Goal: Task Accomplishment & Management: Use online tool/utility

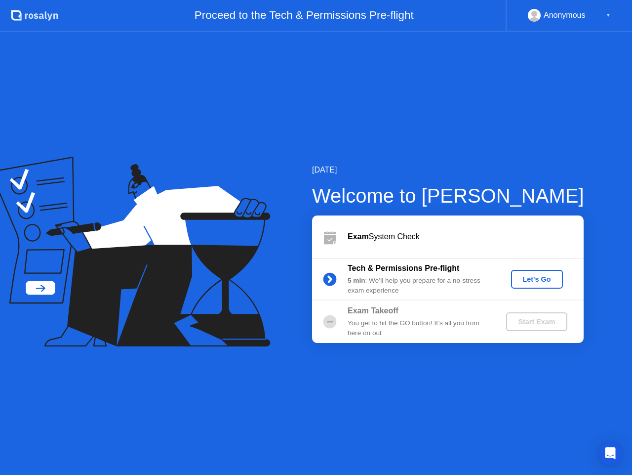
click at [534, 283] on div "Let's Go" at bounding box center [537, 279] width 44 height 8
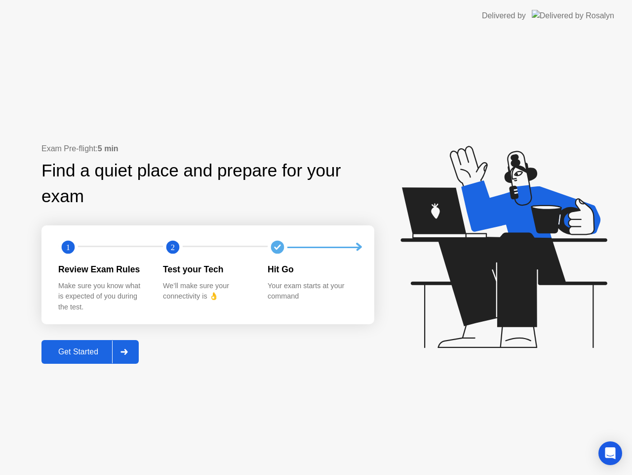
click at [90, 359] on button "Get Started" at bounding box center [90, 352] width 97 height 24
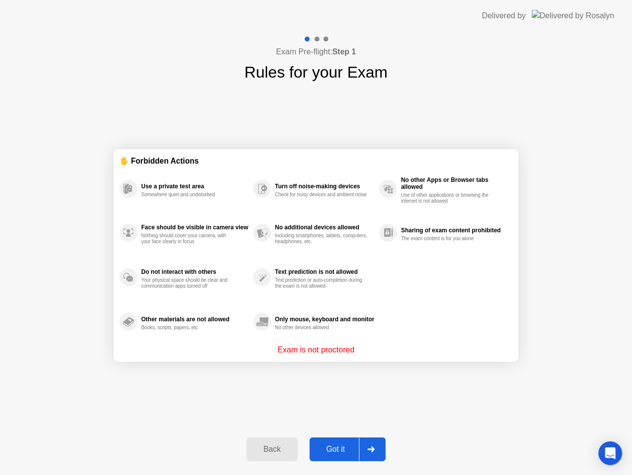
click at [325, 451] on div "Got it" at bounding box center [336, 449] width 46 height 9
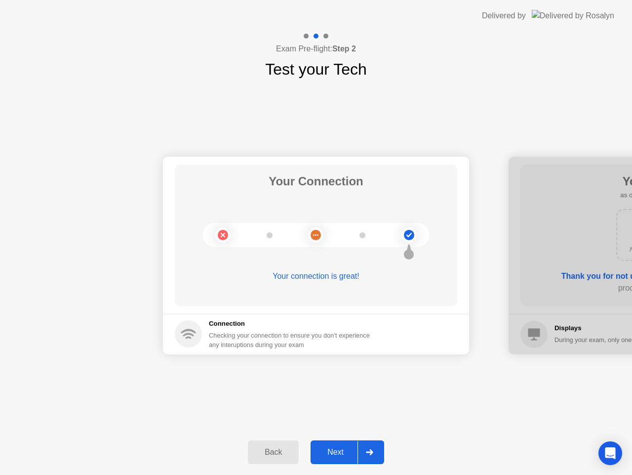
click at [333, 450] on div "Next" at bounding box center [336, 452] width 44 height 9
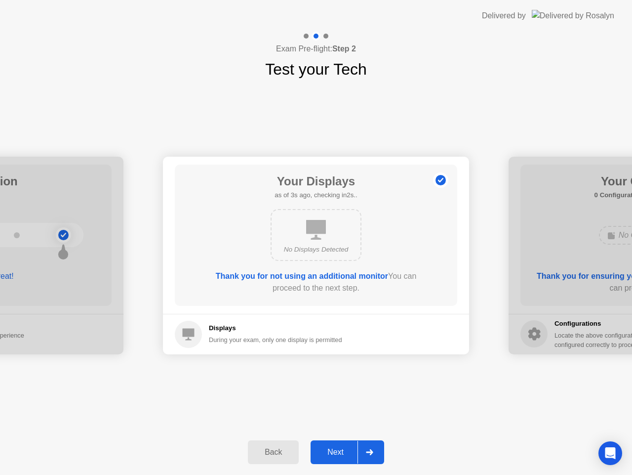
click at [333, 450] on div "Next" at bounding box center [336, 452] width 44 height 9
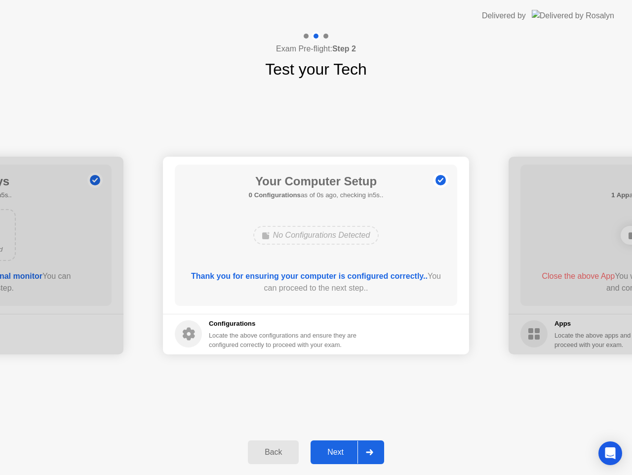
click at [333, 450] on div "Next" at bounding box center [336, 452] width 44 height 9
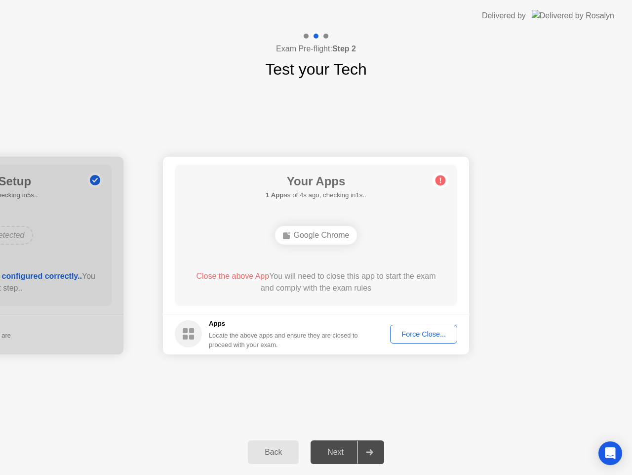
click at [408, 337] on div "Force Close..." at bounding box center [424, 334] width 60 height 8
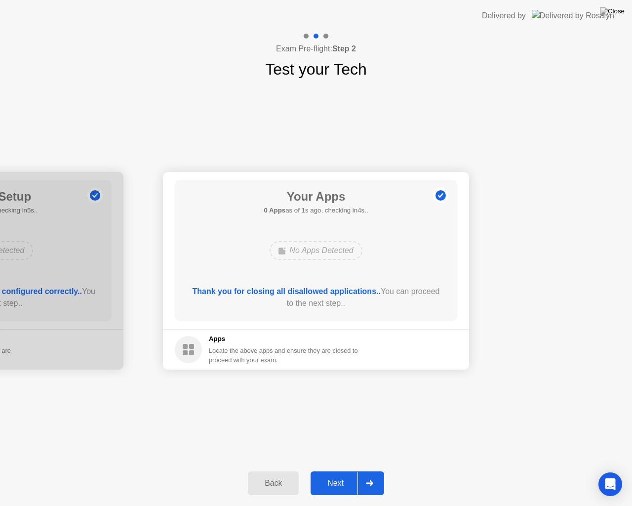
click at [365, 474] on div at bounding box center [370, 483] width 24 height 23
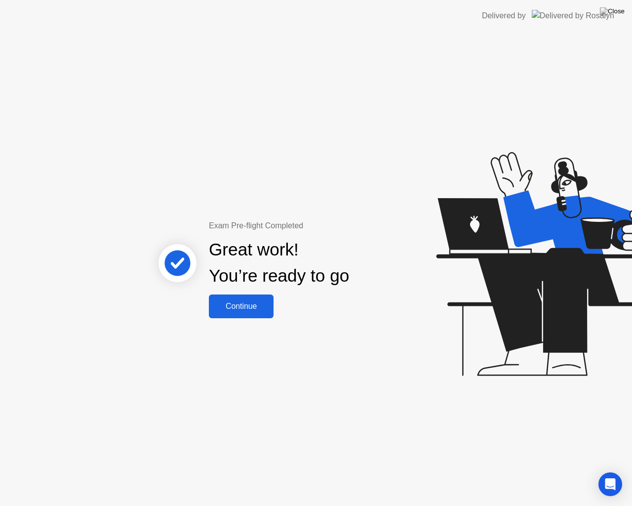
click at [248, 305] on div "Continue" at bounding box center [241, 306] width 59 height 9
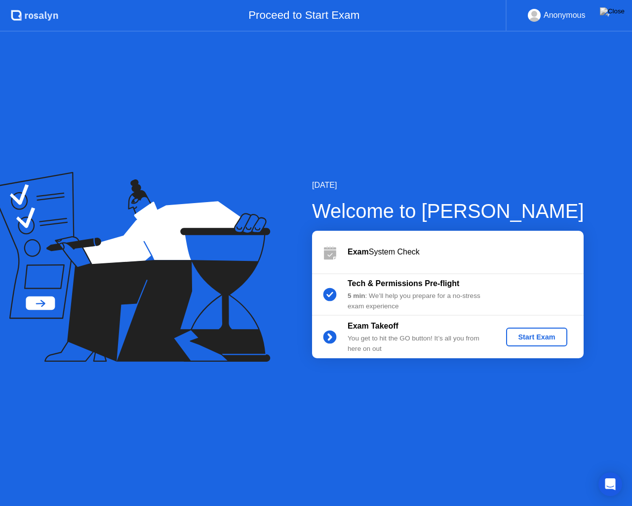
click at [537, 339] on div "Start Exam" at bounding box center [536, 337] width 53 height 8
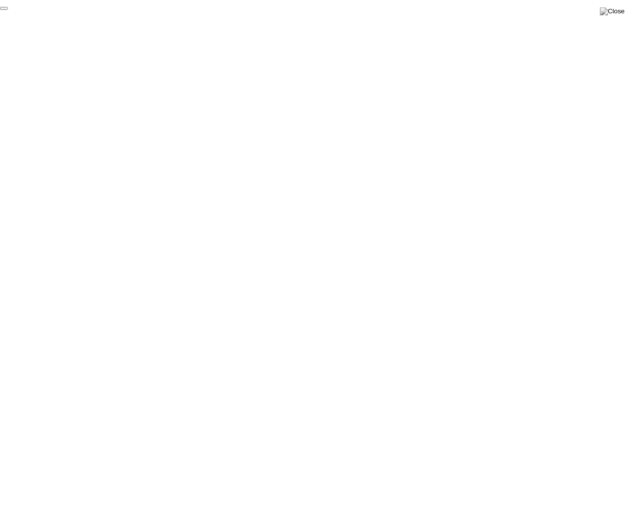
click div "End Proctoring Session"
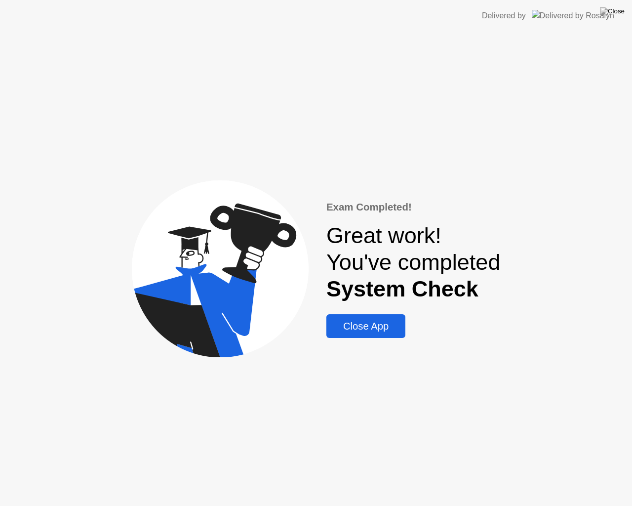
click at [374, 321] on div "Close App" at bounding box center [366, 326] width 73 height 11
